Goal: Check status

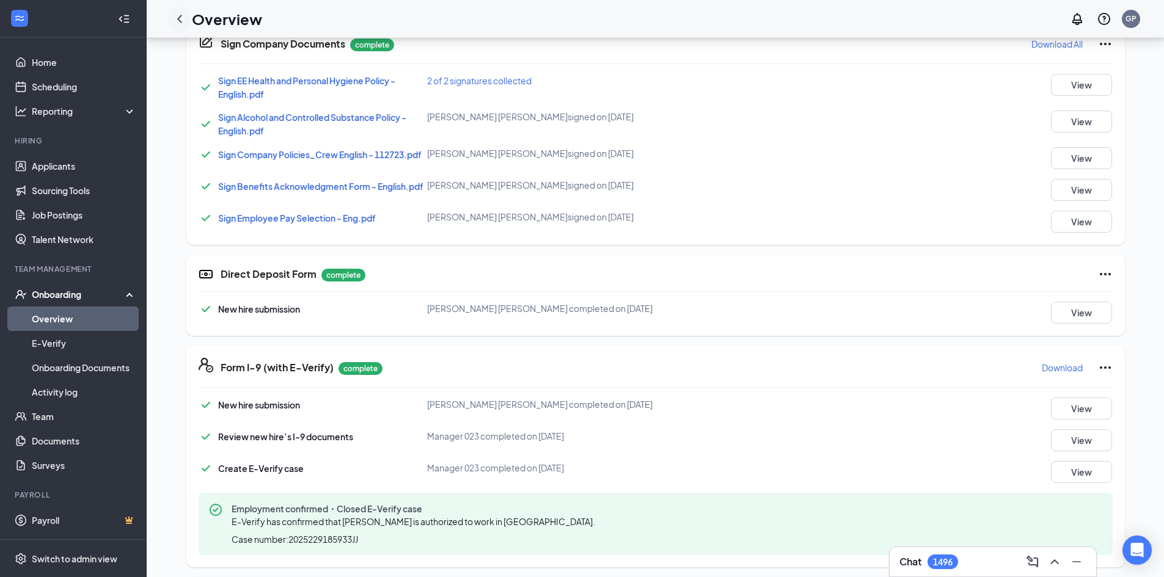
click at [178, 17] on icon "ChevronLeft" at bounding box center [179, 19] width 15 height 15
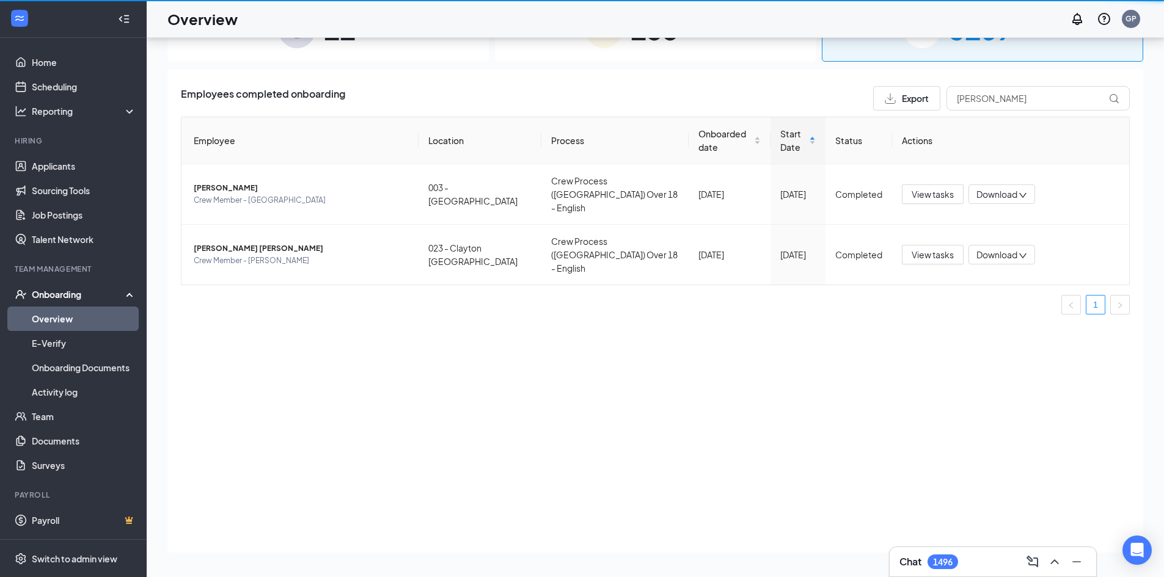
scroll to position [55, 0]
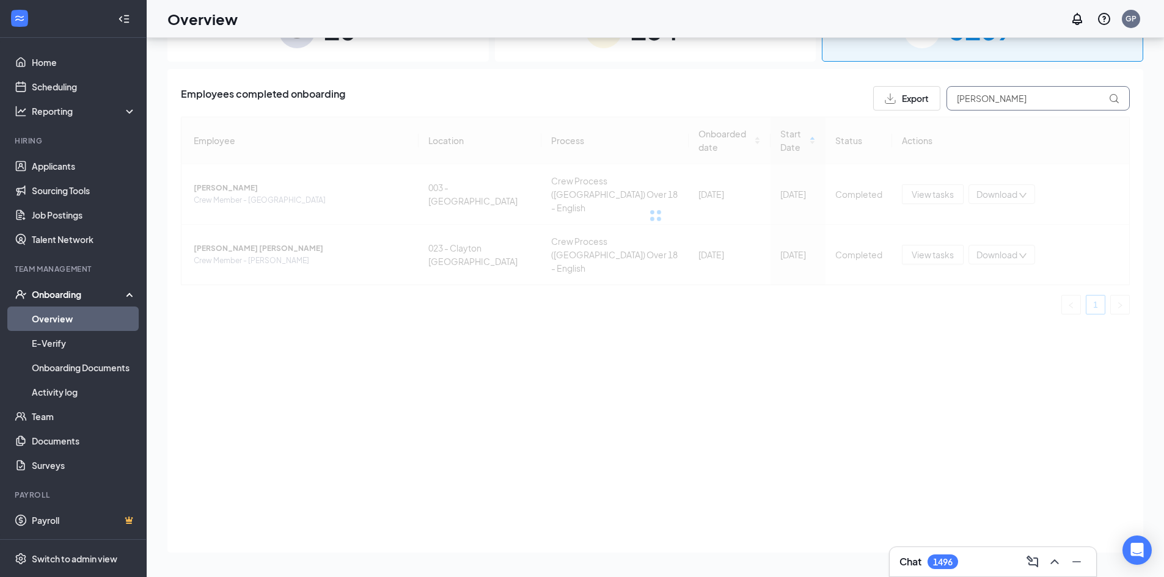
drag, startPoint x: 1015, startPoint y: 109, endPoint x: 879, endPoint y: 105, distance: 136.3
click at [882, 105] on div "Export [PERSON_NAME]" at bounding box center [1001, 98] width 257 height 24
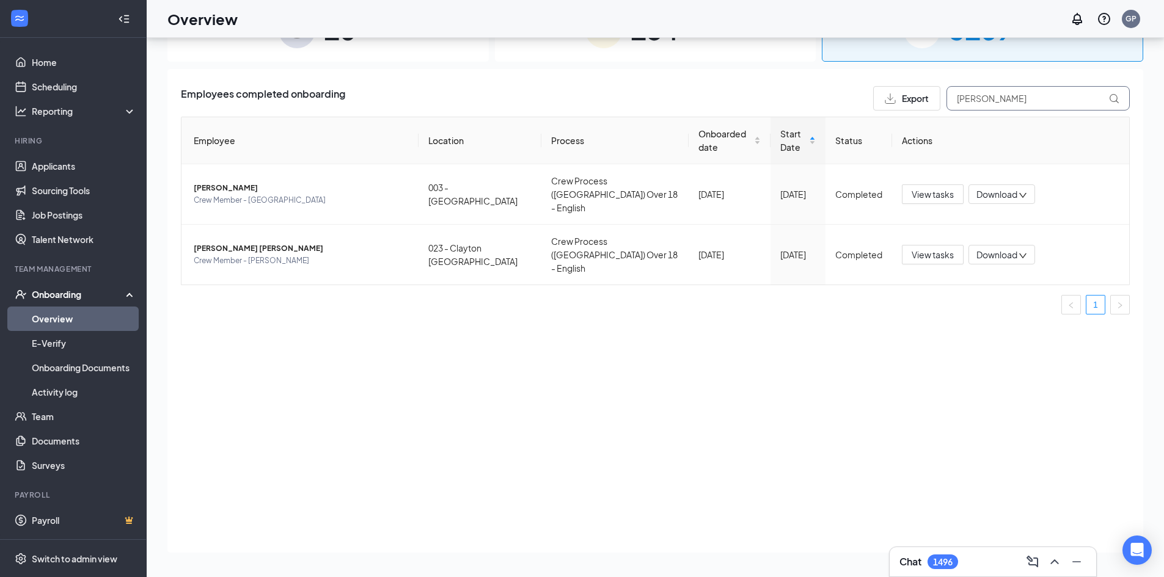
type input "[PERSON_NAME]"
click at [708, 227] on td "[DATE]" at bounding box center [728, 255] width 82 height 60
click at [369, 243] on span "[PERSON_NAME]" at bounding box center [301, 249] width 215 height 12
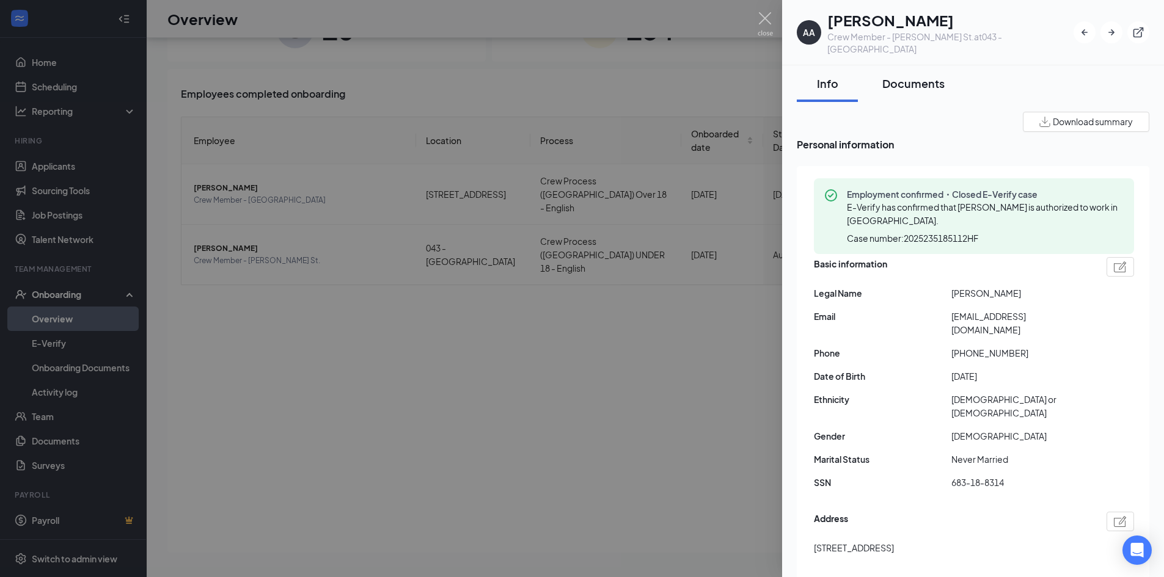
click at [923, 76] on div "Documents" at bounding box center [913, 83] width 62 height 15
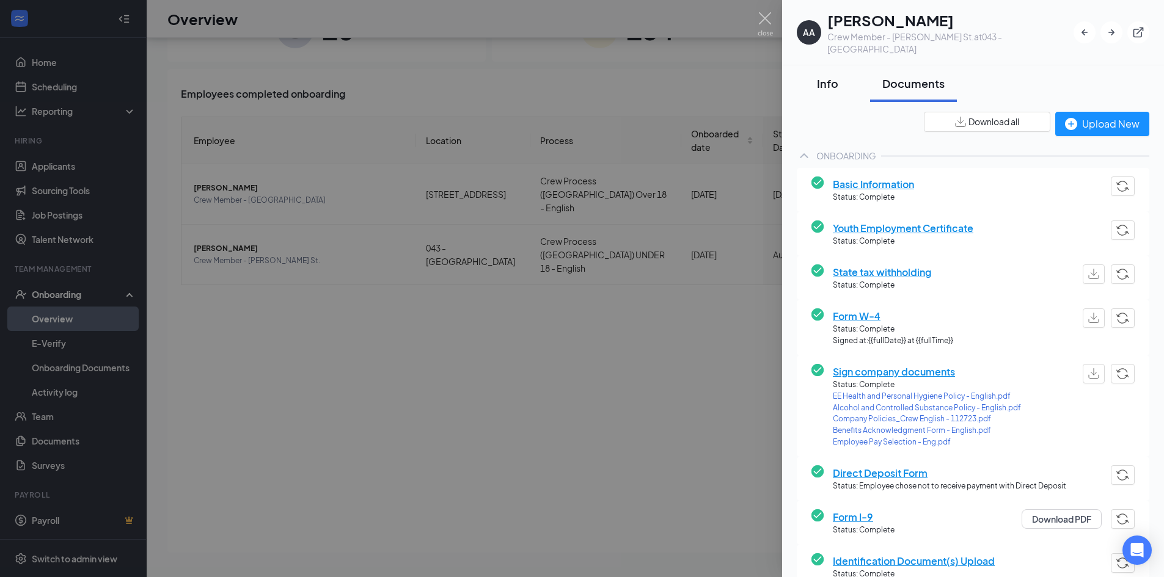
click at [831, 76] on div "Info" at bounding box center [827, 83] width 37 height 15
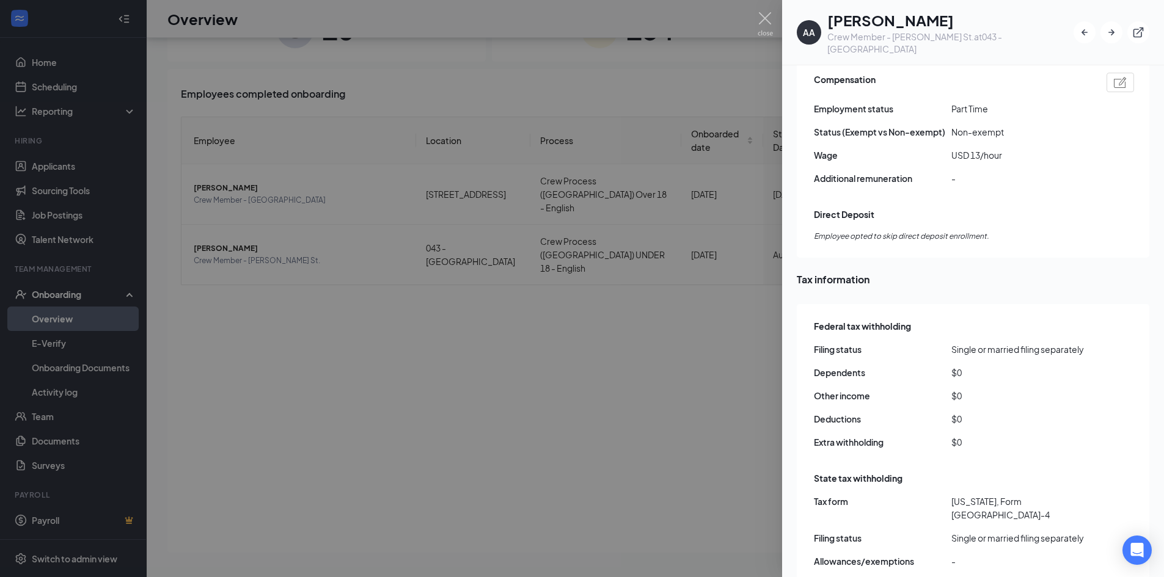
scroll to position [977, 0]
